Goal: Task Accomplishment & Management: Use online tool/utility

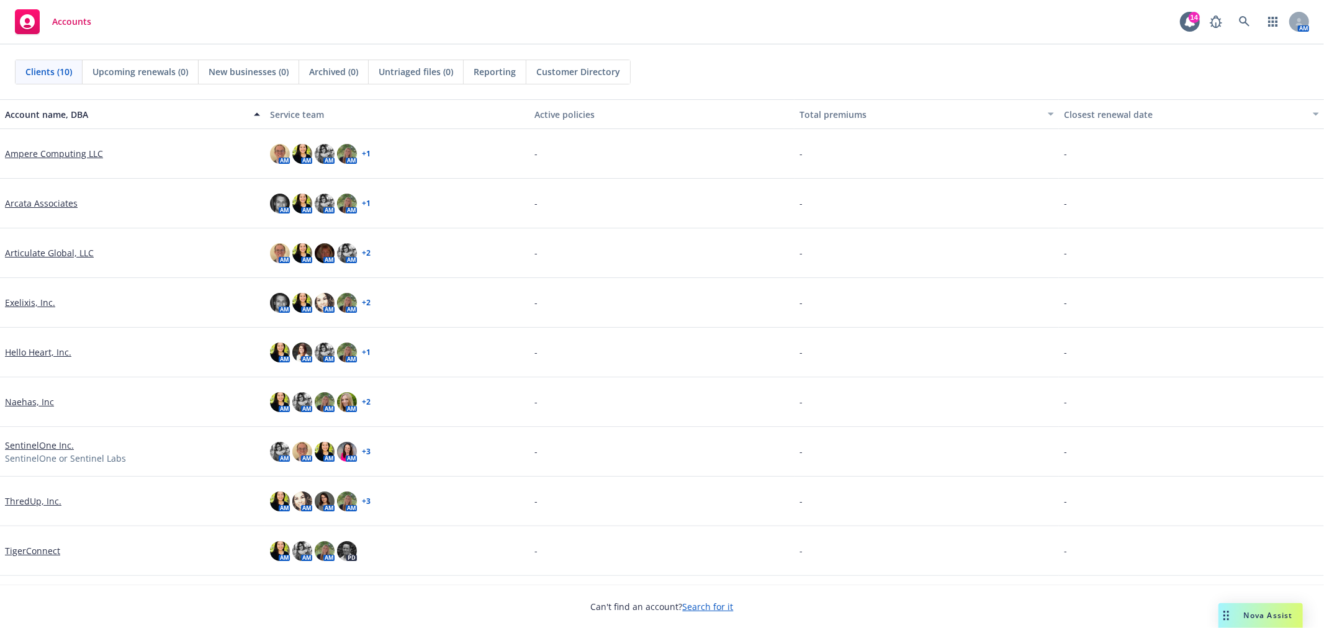
click at [22, 488] on div "ThredUp, Inc." at bounding box center [132, 502] width 265 height 50
click at [22, 495] on link "ThredUp, Inc." at bounding box center [33, 501] width 56 height 13
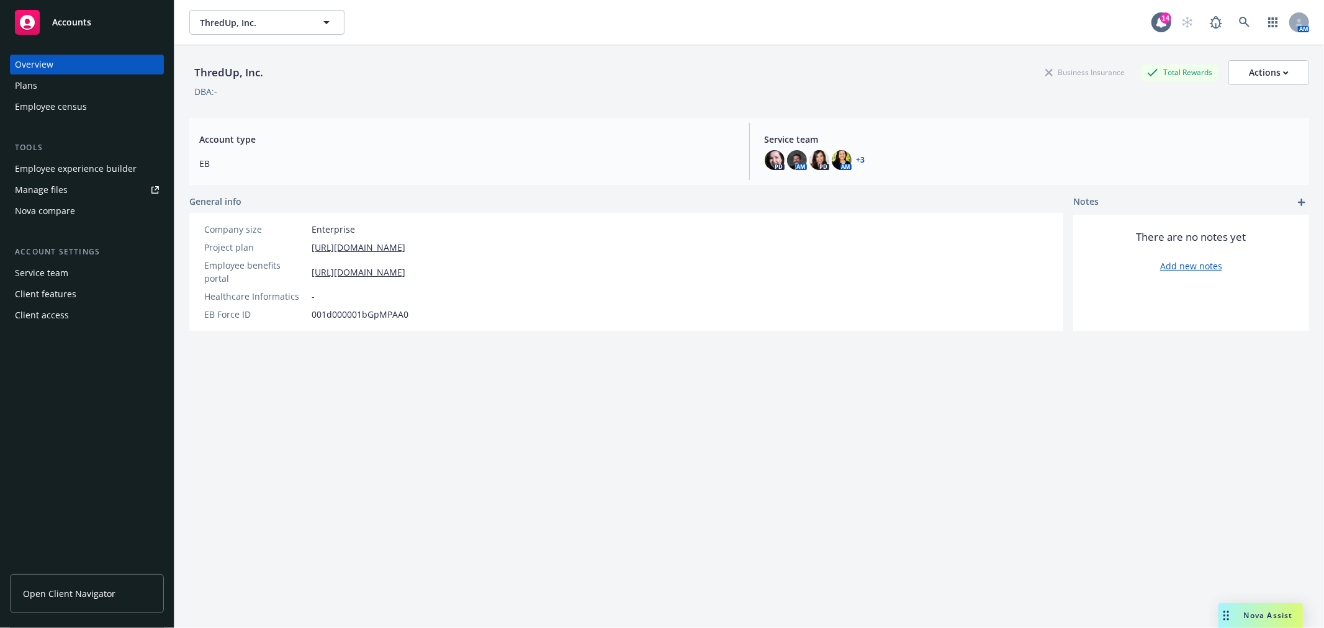
click at [94, 191] on link "Manage files" at bounding box center [87, 190] width 154 height 20
click at [82, 212] on div "Nova compare" at bounding box center [87, 211] width 144 height 20
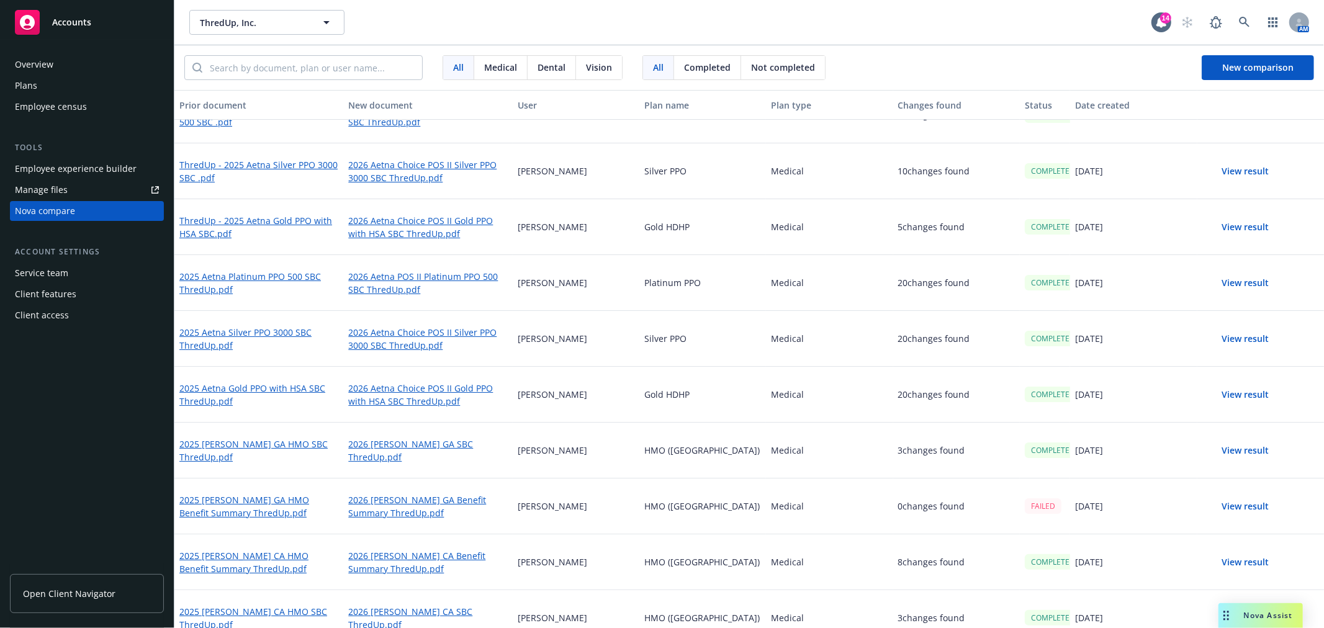
scroll to position [50, 0]
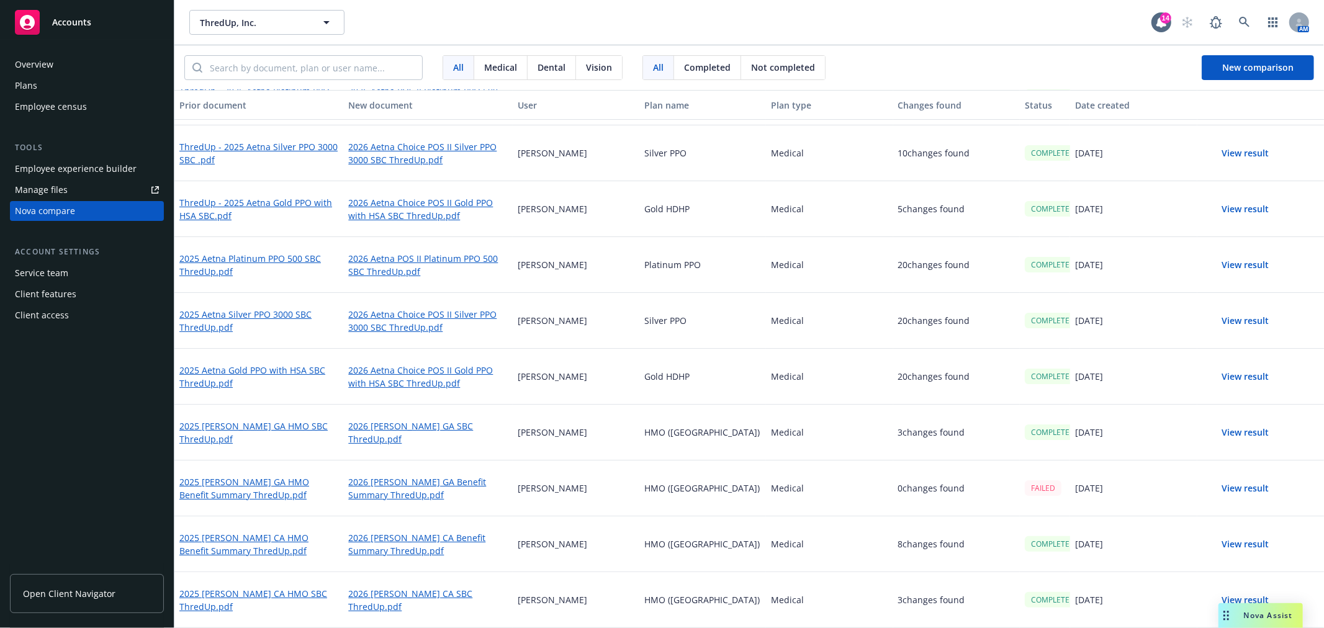
click at [1240, 549] on button "View result" at bounding box center [1246, 544] width 87 height 25
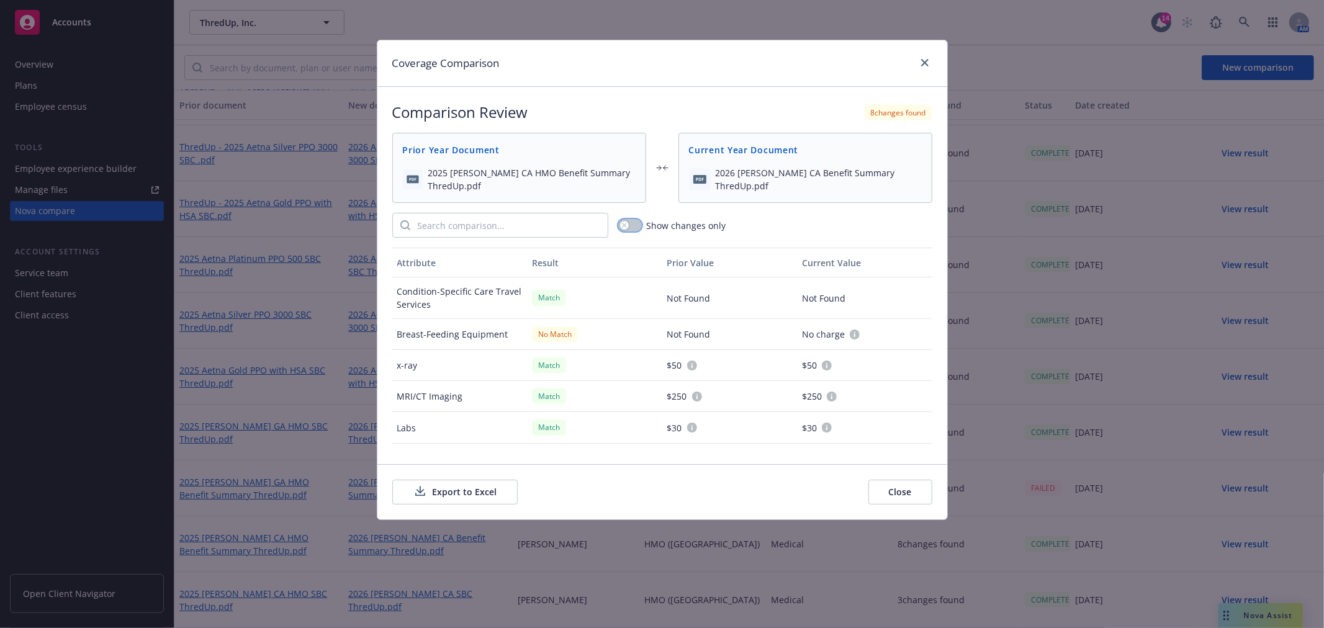
click at [628, 225] on div "button" at bounding box center [624, 225] width 9 height 9
